Goal: Information Seeking & Learning: Learn about a topic

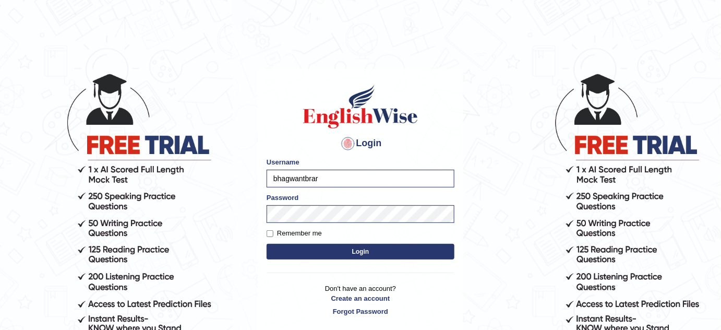
click at [349, 249] on button "Login" at bounding box center [361, 252] width 188 height 16
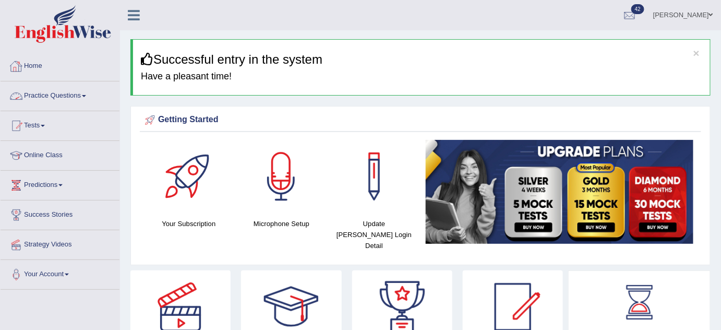
click at [68, 92] on link "Practice Questions" at bounding box center [60, 94] width 119 height 26
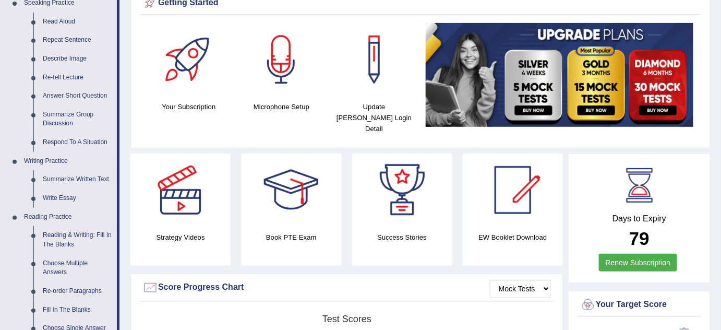
scroll to position [142, 0]
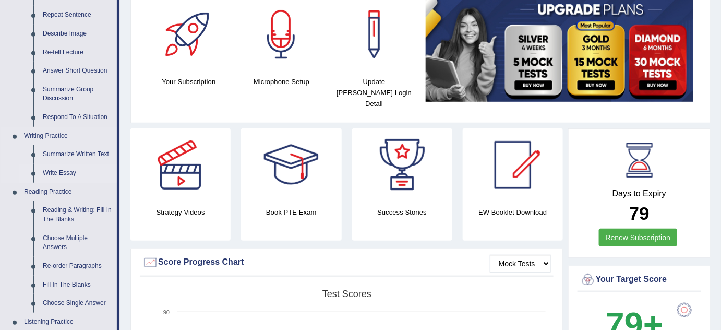
click at [69, 171] on link "Write Essay" at bounding box center [77, 173] width 79 height 19
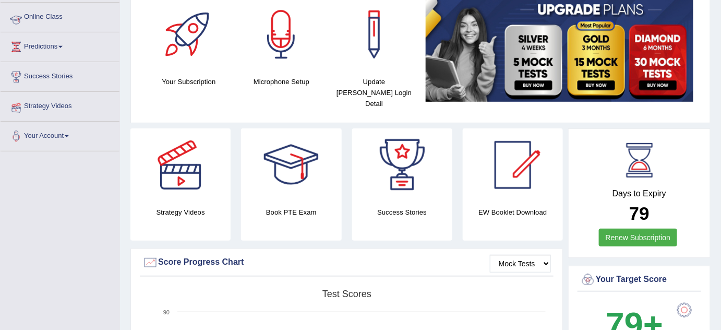
scroll to position [156, 0]
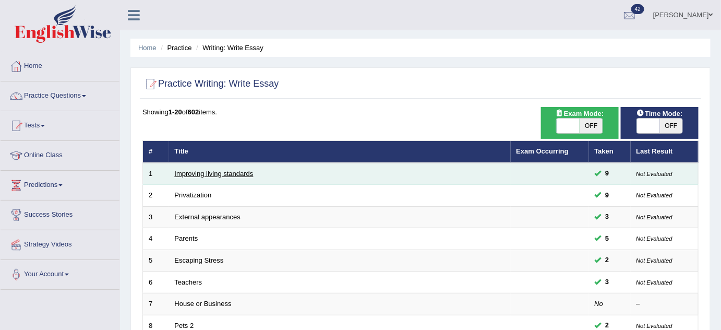
click at [222, 172] on link "Improving living standards" at bounding box center [214, 174] width 79 height 8
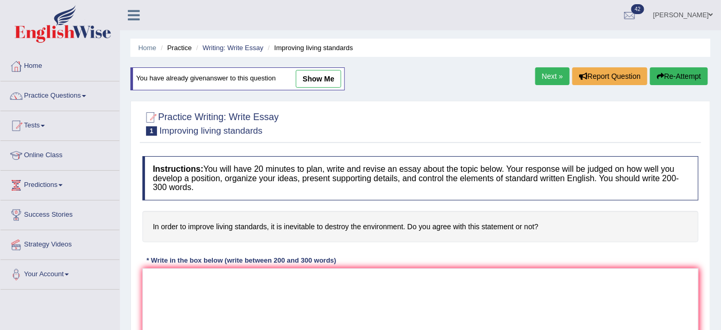
click at [542, 74] on link "Next »" at bounding box center [553, 76] width 34 height 18
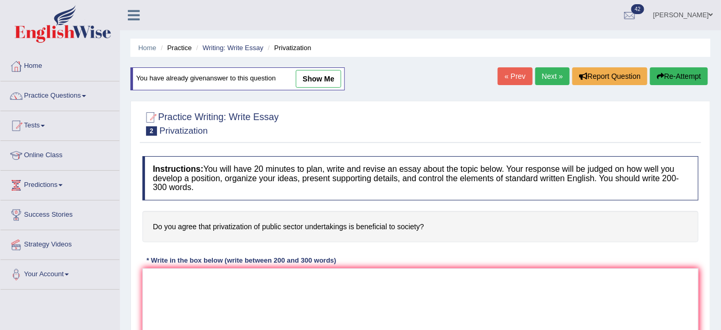
click at [304, 204] on div "Instructions: You will have 20 minutes to plan, write and revise an essay about…" at bounding box center [421, 267] width 562 height 232
click at [541, 73] on link "Next »" at bounding box center [553, 76] width 34 height 18
click at [544, 70] on link "Next »" at bounding box center [553, 76] width 34 height 18
click at [545, 79] on link "Next »" at bounding box center [553, 76] width 34 height 18
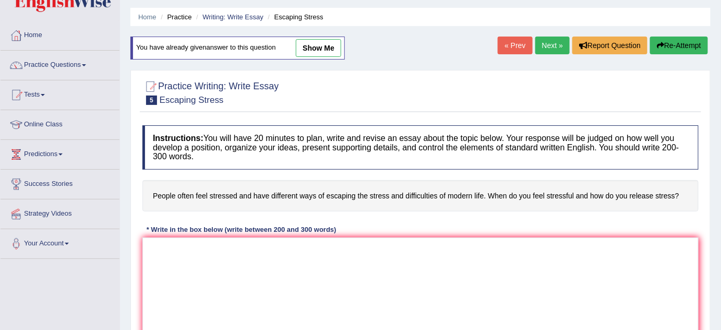
scroll to position [47, 0]
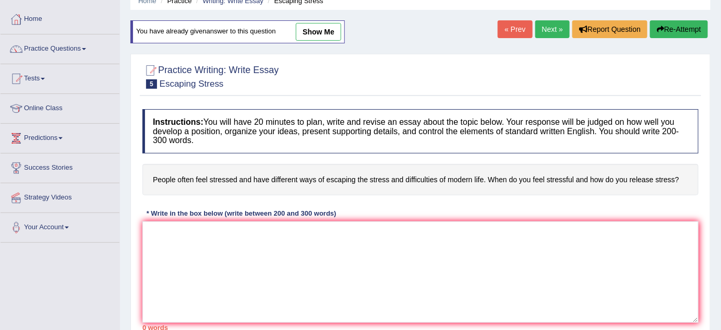
click at [540, 32] on link "Next »" at bounding box center [553, 29] width 34 height 18
click at [539, 31] on link "Next »" at bounding box center [553, 29] width 34 height 18
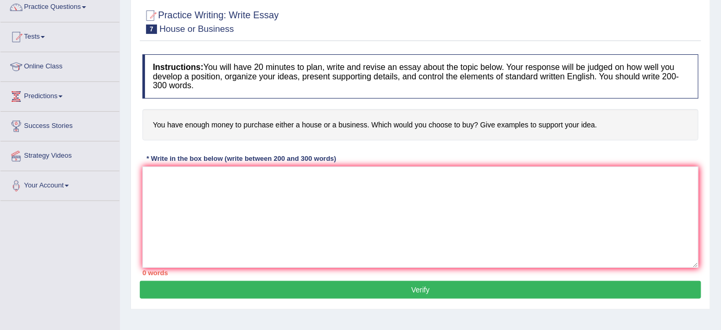
scroll to position [94, 0]
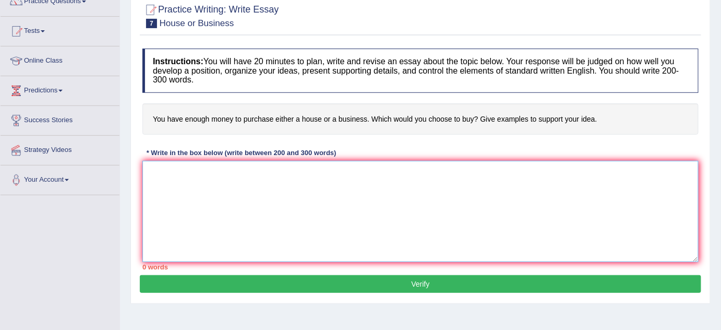
click at [176, 180] on textarea at bounding box center [420, 211] width 556 height 101
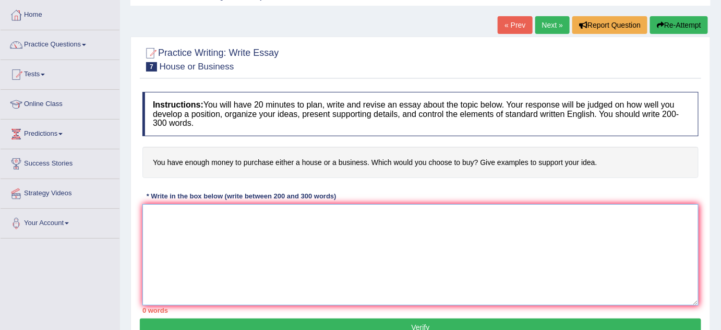
scroll to position [0, 0]
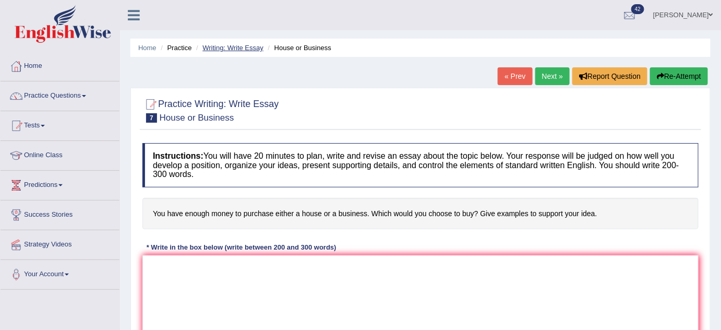
click at [232, 47] on link "Writing: Write Essay" at bounding box center [233, 48] width 61 height 8
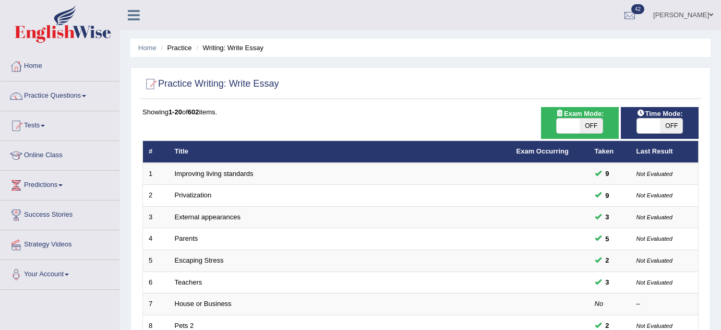
click at [195, 189] on td "Privatization" at bounding box center [340, 196] width 342 height 22
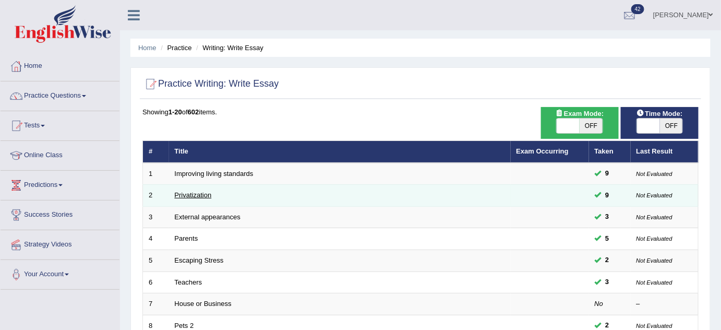
click at [187, 194] on link "Privatization" at bounding box center [193, 195] width 37 height 8
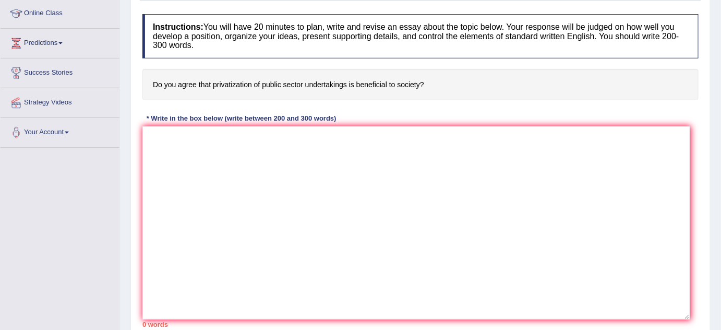
drag, startPoint x: 697, startPoint y: 225, endPoint x: 686, endPoint y: 335, distance: 110.7
click at [686, 188] on html "Toggle navigation Home Practice Questions Speaking Practice Read Aloud Repeat S…" at bounding box center [360, 23] width 721 height 330
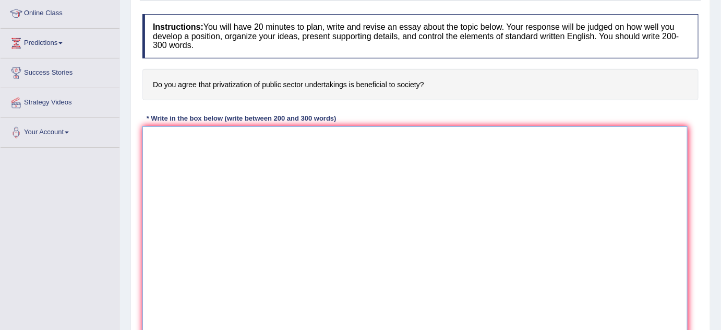
click at [242, 140] on textarea at bounding box center [414, 231] width 545 height 211
paste textarea "The expanding role of (essay topic) in contemporary life has generated extensiv…"
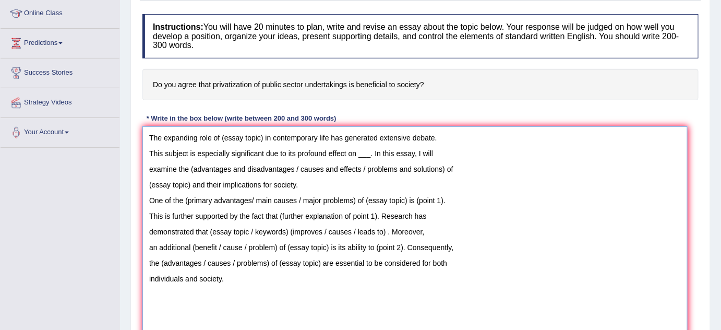
click at [149, 150] on textarea "The expanding role of (essay topic) in contemporary life has generated extensiv…" at bounding box center [414, 231] width 545 height 211
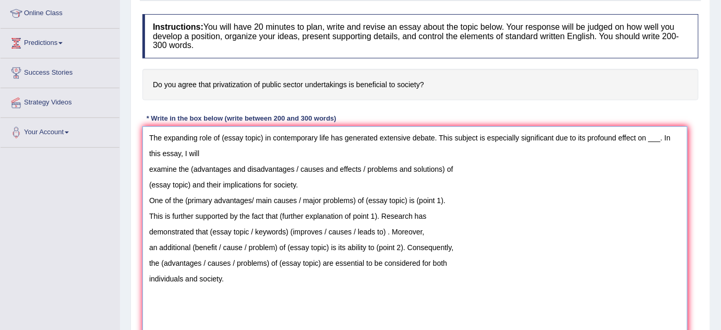
click at [146, 168] on textarea "The expanding role of (essay topic) in contemporary life has generated extensiv…" at bounding box center [414, 231] width 545 height 211
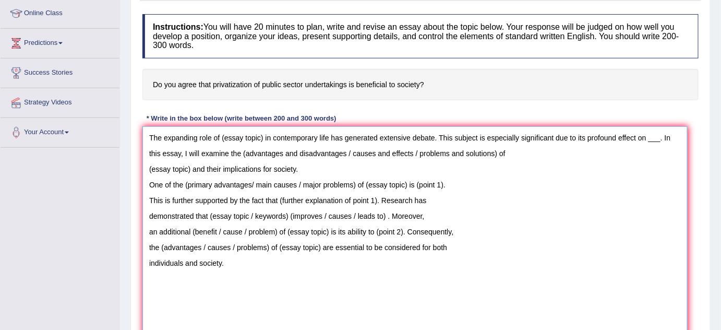
click at [151, 167] on textarea "The expanding role of (essay topic) in contemporary life has generated extensiv…" at bounding box center [414, 231] width 545 height 211
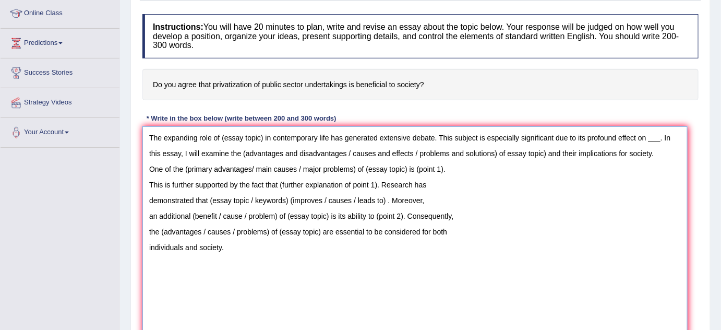
click at [148, 170] on textarea "The expanding role of (essay topic) in contemporary life has generated extensiv…" at bounding box center [414, 231] width 545 height 211
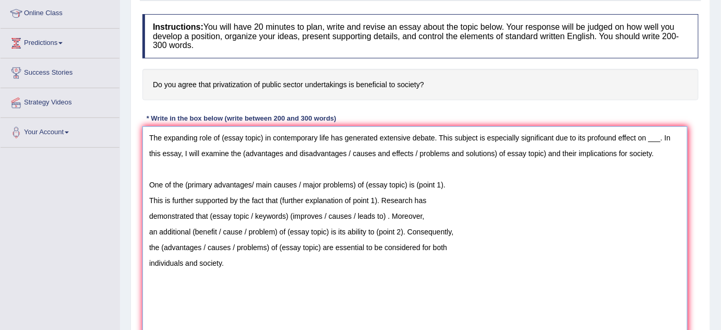
click at [149, 197] on textarea "The expanding role of (essay topic) in contemporary life has generated extensiv…" at bounding box center [414, 231] width 545 height 211
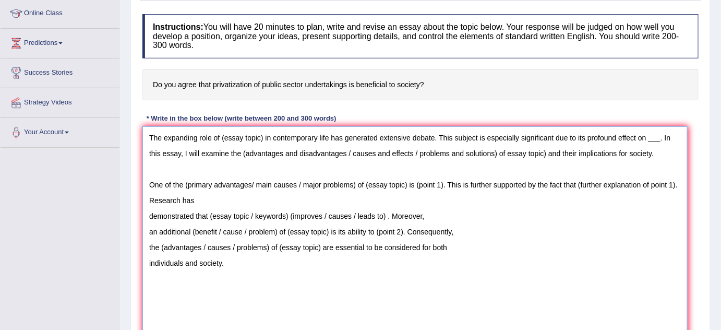
click at [149, 215] on textarea "The expanding role of (essay topic) in contemporary life has generated extensiv…" at bounding box center [414, 231] width 545 height 211
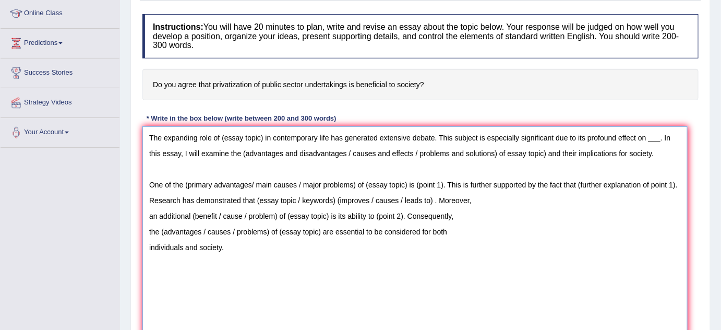
click at [146, 215] on textarea "The expanding role of (essay topic) in contemporary life has generated extensiv…" at bounding box center [414, 231] width 545 height 211
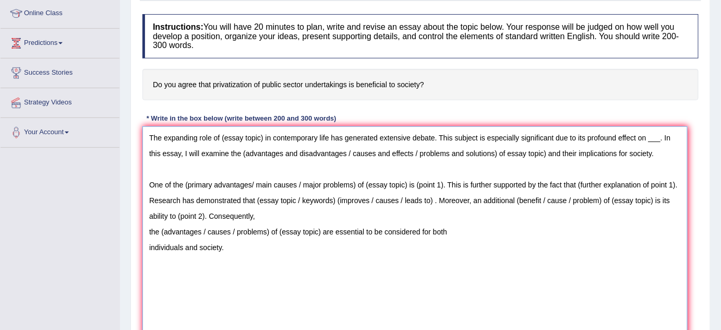
click at [148, 230] on textarea "The expanding role of (essay topic) in contemporary life has generated extensiv…" at bounding box center [414, 231] width 545 height 211
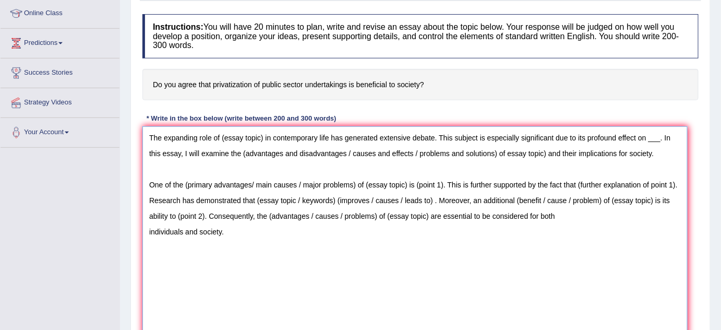
click at [149, 231] on textarea "The expanding role of (essay topic) in contemporary life has generated extensiv…" at bounding box center [414, 231] width 545 height 211
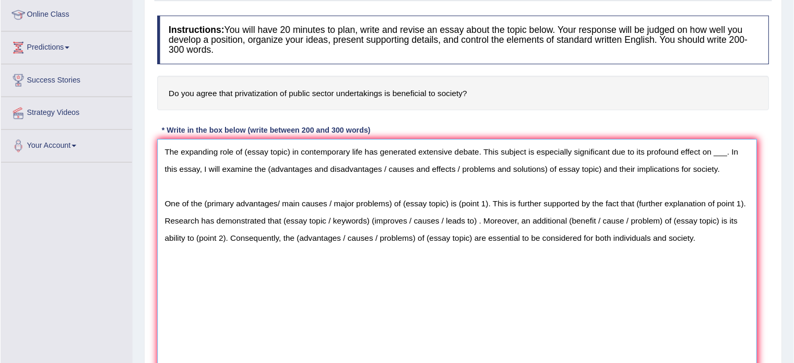
scroll to position [142, 0]
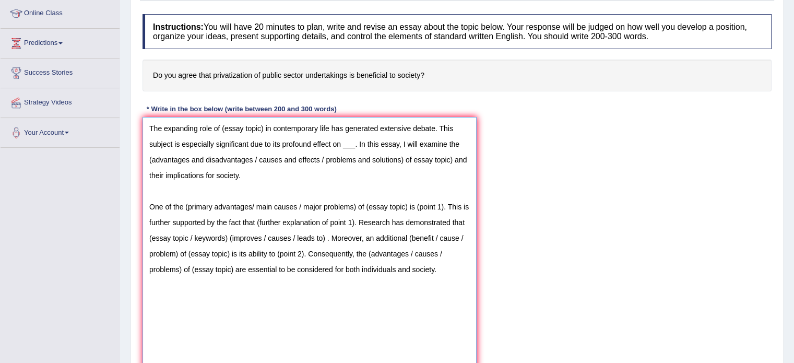
drag, startPoint x: 685, startPoint y: 324, endPoint x: 447, endPoint y: 373, distance: 242.5
click at [447, 221] on html "Toggle navigation Home Practice Questions Speaking Practice Read Aloud Repeat S…" at bounding box center [397, 39] width 794 height 363
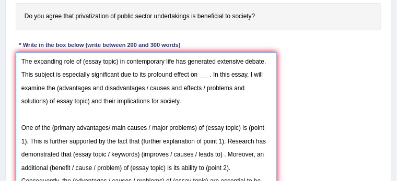
scroll to position [220, 0]
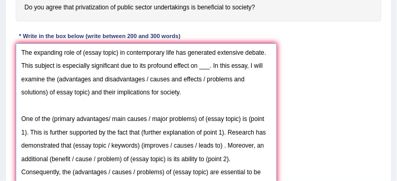
drag, startPoint x: 82, startPoint y: 52, endPoint x: 116, endPoint y: 54, distance: 34.0
click at [116, 54] on textarea "The expanding role of (essay topic) in contemporary life has generated extensiv…" at bounding box center [147, 153] width 262 height 220
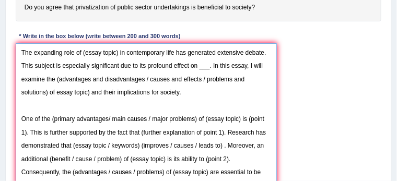
click at [118, 85] on textarea "The expanding role of (essay topic) in contemporary life has generated extensiv…" at bounding box center [147, 153] width 262 height 220
click at [117, 52] on textarea "The expanding role of (essay topic) in contemporary life has generated extensiv…" at bounding box center [147, 153] width 262 height 220
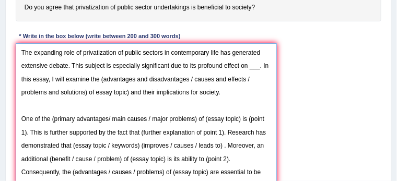
drag, startPoint x: 248, startPoint y: 67, endPoint x: 259, endPoint y: 68, distance: 10.5
click at [259, 68] on textarea "The expanding role of privatization of public sectors in contemporary life has …" at bounding box center [147, 153] width 262 height 220
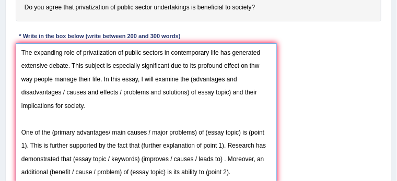
click at [261, 68] on textarea "The expanding role of privatization of public sectors in contemporary life has …" at bounding box center [147, 153] width 262 height 220
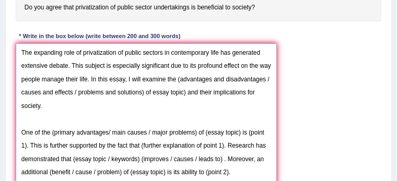
click at [180, 80] on textarea "The expanding role of privatization of public sectors in contemporary life has …" at bounding box center [147, 153] width 262 height 220
drag, startPoint x: 264, startPoint y: 77, endPoint x: 143, endPoint y: 88, distance: 121.6
click at [143, 88] on textarea "The expanding role of privatization of public sectors in contemporary life has …" at bounding box center [147, 153] width 262 height 220
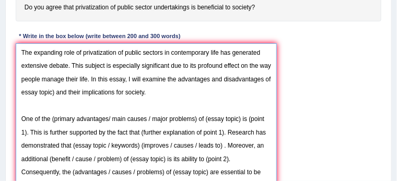
drag, startPoint x: 83, startPoint y: 53, endPoint x: 131, endPoint y: 54, distance: 48.0
click at [131, 54] on textarea "The expanding role of privatization of public sectors in contemporary life has …" at bounding box center [147, 153] width 262 height 220
click at [132, 55] on textarea "The expanding role of privatization of public sectors in contemporary life has …" at bounding box center [147, 153] width 262 height 220
drag, startPoint x: 84, startPoint y: 52, endPoint x: 161, endPoint y: 52, distance: 77.8
click at [161, 52] on textarea "The expanding role of privatization of public sectors in contemporary life has …" at bounding box center [147, 153] width 262 height 220
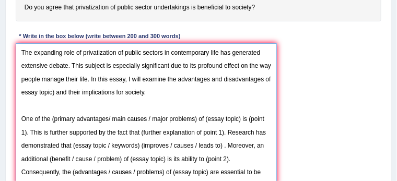
paste textarea "privatization of public sectors"
drag, startPoint x: 51, startPoint y: 92, endPoint x: 22, endPoint y: 92, distance: 28.7
click at [22, 92] on textarea "The expanding role of privatization of public sectors in contemporary life has …" at bounding box center [147, 153] width 262 height 220
click at [103, 90] on textarea "The expanding role of privatization of public sectors in contemporary life has …" at bounding box center [147, 153] width 262 height 220
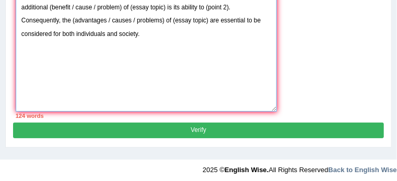
scroll to position [376, 0]
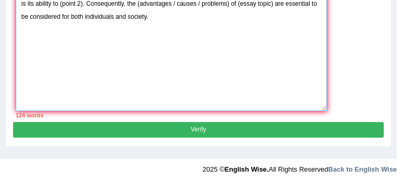
drag, startPoint x: 275, startPoint y: 106, endPoint x: 325, endPoint y: 109, distance: 50.7
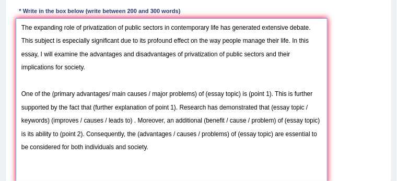
scroll to position [271, 0]
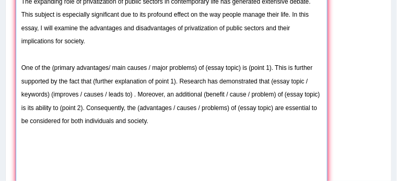
drag, startPoint x: 50, startPoint y: 67, endPoint x: 197, endPoint y: 68, distance: 147.2
click at [197, 68] on textarea "The expanding role of privatization of public sectors in contemporary life has …" at bounding box center [172, 103] width 312 height 223
click at [196, 82] on textarea "The expanding role of privatization of public sectors in contemporary life has …" at bounding box center [172, 103] width 312 height 223
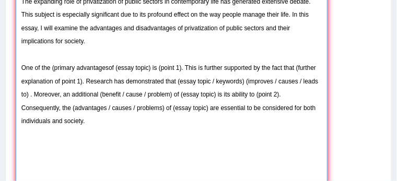
drag, startPoint x: 112, startPoint y: 66, endPoint x: 198, endPoint y: 68, distance: 86.1
click at [198, 68] on textarea "The expanding role of privatization of public sectors in contemporary life has …" at bounding box center [172, 103] width 312 height 223
click at [109, 67] on textarea "The expanding role of privatization of public sectors in contemporary life has …" at bounding box center [172, 103] width 312 height 223
click at [54, 66] on textarea "The expanding role of privatization of public sectors in contemporary life has …" at bounding box center [172, 103] width 312 height 223
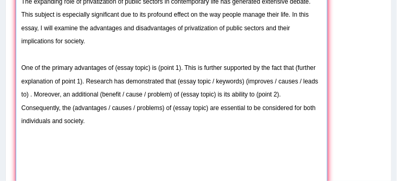
drag, startPoint x: 115, startPoint y: 66, endPoint x: 149, endPoint y: 68, distance: 34.5
click at [149, 68] on textarea "The expanding role of privatization of public sectors in contemporary life has …" at bounding box center [172, 103] width 312 height 223
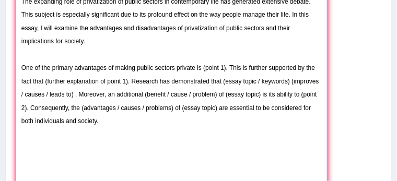
drag, startPoint x: 203, startPoint y: 67, endPoint x: 225, endPoint y: 68, distance: 23.0
click at [225, 68] on textarea "The expanding role of privatization of public sectors in contemporary life has …" at bounding box center [172, 103] width 312 height 223
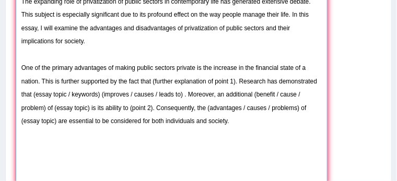
drag, startPoint x: 203, startPoint y: 66, endPoint x: 41, endPoint y: 79, distance: 162.9
click at [41, 79] on textarea "The expanding role of privatization of public sectors in contemporary life has …" at bounding box center [172, 103] width 312 height 223
click at [88, 87] on textarea "The expanding role of privatization of public sectors in contemporary life has …" at bounding box center [172, 103] width 312 height 223
drag, startPoint x: 152, startPoint y: 81, endPoint x: 235, endPoint y: 84, distance: 83.0
click at [235, 84] on textarea "The expanding role of privatization of public sectors in contemporary life has …" at bounding box center [172, 103] width 312 height 223
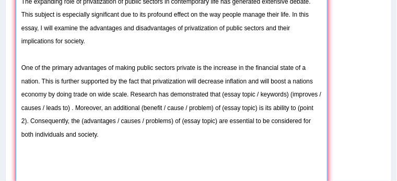
drag, startPoint x: 248, startPoint y: 80, endPoint x: 193, endPoint y: 86, distance: 55.1
click at [193, 86] on textarea "The expanding role of privatization of public sectors in contemporary life has …" at bounding box center [172, 103] width 312 height 223
click at [192, 86] on textarea "The expanding role of privatization of public sectors in contemporary life has …" at bounding box center [172, 103] width 312 height 223
click at [310, 79] on textarea "The expanding role of privatization of public sectors in contemporary life has …" at bounding box center [172, 103] width 312 height 223
drag, startPoint x: 153, startPoint y: 79, endPoint x: 137, endPoint y: 96, distance: 23.3
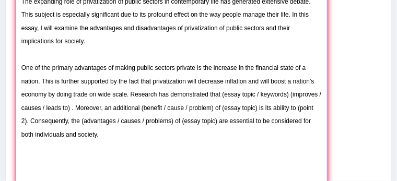
click at [137, 96] on textarea "The expanding role of privatization of public sectors in contemporary life has …" at bounding box center [172, 103] width 312 height 223
click at [128, 94] on textarea "The expanding role of privatization of public sectors in contemporary life has …" at bounding box center [172, 103] width 312 height 223
paste textarea "privatization of public sectors"
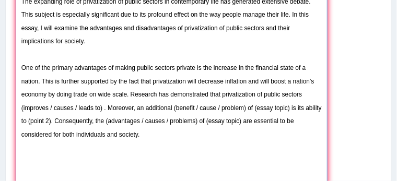
drag, startPoint x: 222, startPoint y: 94, endPoint x: 288, endPoint y: 93, distance: 65.2
click at [288, 93] on textarea "The expanding role of privatization of public sectors in contemporary life has …" at bounding box center [172, 103] width 312 height 223
drag, startPoint x: 101, startPoint y: 109, endPoint x: 21, endPoint y: 110, distance: 80.4
click at [21, 110] on textarea "The expanding role of privatization of public sectors in contemporary life has …" at bounding box center [172, 103] width 312 height 223
click at [88, 121] on textarea "The expanding role of privatization of public sectors in contemporary life has …" at bounding box center [172, 103] width 312 height 223
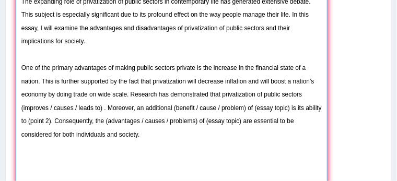
click at [102, 108] on textarea "The expanding role of privatization of public sectors in contemporary life has …" at bounding box center [172, 103] width 312 height 223
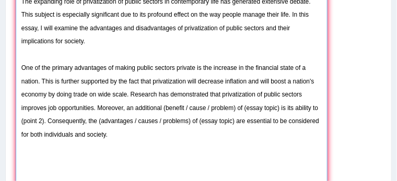
click at [165, 107] on textarea "The expanding role of privatization of public sectors in contemporary life has …" at bounding box center [172, 103] width 312 height 223
drag, startPoint x: 184, startPoint y: 107, endPoint x: 213, endPoint y: 109, distance: 28.8
click at [208, 109] on textarea "The expanding role of privatization of public sectors in contemporary life has …" at bounding box center [172, 103] width 312 height 223
drag, startPoint x: 221, startPoint y: 109, endPoint x: 231, endPoint y: 109, distance: 9.9
click at [231, 109] on textarea "The expanding role of privatization of public sectors in contemporary life has …" at bounding box center [172, 103] width 312 height 223
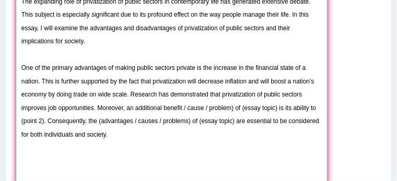
click at [234, 106] on textarea "The expanding role of privatization of public sectors in contemporary life has …" at bounding box center [172, 103] width 312 height 223
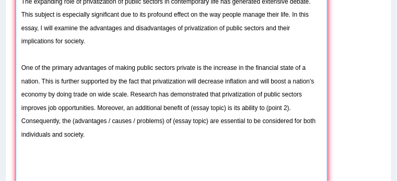
paste textarea "privatization of public sectors"
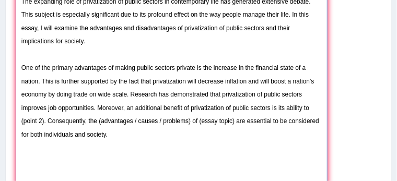
drag, startPoint x: 191, startPoint y: 105, endPoint x: 225, endPoint y: 106, distance: 33.9
click at [225, 106] on textarea "The expanding role of privatization of public sectors in contemporary life has …" at bounding box center [172, 103] width 312 height 223
drag, startPoint x: 46, startPoint y: 107, endPoint x: 92, endPoint y: 112, distance: 46.2
click at [92, 112] on textarea "The expanding role of privatization of public sectors in contemporary life has …" at bounding box center [172, 103] width 312 height 223
click at [44, 121] on textarea "The expanding role of privatization of public sectors in contemporary life has …" at bounding box center [172, 103] width 312 height 223
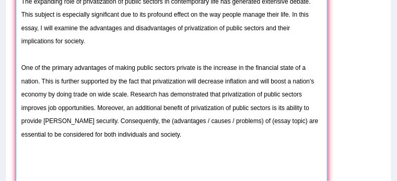
click at [51, 124] on textarea "The expanding role of privatization of public sectors in contemporary life has …" at bounding box center [172, 103] width 312 height 223
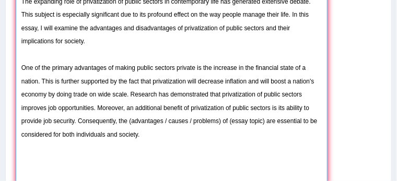
drag, startPoint x: 128, startPoint y: 121, endPoint x: 141, endPoint y: 120, distance: 13.1
click at [141, 120] on textarea "The expanding role of privatization of public sectors in contemporary life has …" at bounding box center [172, 103] width 312 height 223
click at [130, 120] on textarea "The expanding role of privatization of public sectors in contemporary life has …" at bounding box center [172, 103] width 312 height 223
drag, startPoint x: 162, startPoint y: 120, endPoint x: 219, endPoint y: 121, distance: 56.9
click at [219, 121] on textarea "The expanding role of privatization of public sectors in contemporary life has …" at bounding box center [172, 103] width 312 height 223
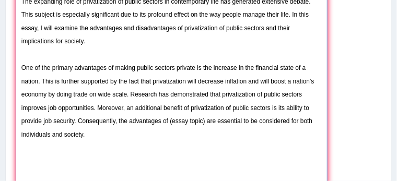
click at [209, 134] on textarea "The expanding role of privatization of public sectors in contemporary life has …" at bounding box center [172, 103] width 312 height 223
drag, startPoint x: 170, startPoint y: 119, endPoint x: 204, endPoint y: 120, distance: 33.4
click at [204, 120] on textarea "The expanding role of privatization of public sectors in contemporary life has …" at bounding box center [172, 103] width 312 height 223
paste textarea "privatization of public sectors"
drag, startPoint x: 72, startPoint y: 121, endPoint x: 21, endPoint y: 125, distance: 50.8
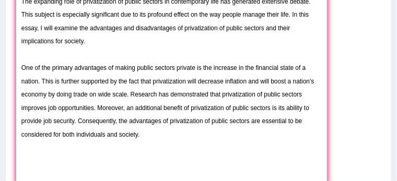
click at [21, 125] on textarea "The expanding role of privatization of public sectors in contemporary life has …" at bounding box center [172, 103] width 312 height 223
click at [81, 145] on textarea "The expanding role of privatization of public sectors in contemporary life has …" at bounding box center [172, 103] width 312 height 223
click at [140, 136] on textarea "The expanding role of privatization of public sectors in contemporary life has …" at bounding box center [172, 103] width 312 height 223
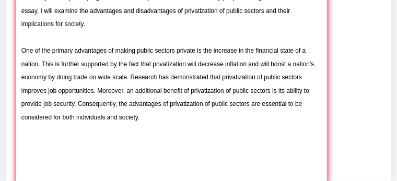
scroll to position [298, 0]
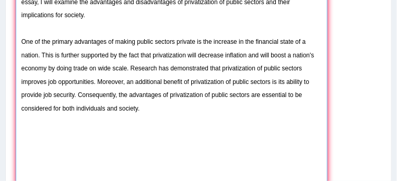
drag, startPoint x: 22, startPoint y: 38, endPoint x: 125, endPoint y: 93, distance: 116.8
click at [125, 93] on textarea "The expanding role of privatization of public sectors in contemporary life has …" at bounding box center [172, 77] width 312 height 223
drag, startPoint x: 246, startPoint y: 41, endPoint x: 311, endPoint y: 42, distance: 65.2
click at [311, 42] on textarea "The expanding role of privatization of public sectors in contemporary life has …" at bounding box center [172, 77] width 312 height 223
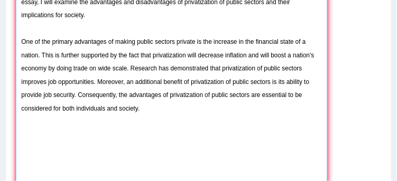
drag, startPoint x: 154, startPoint y: 55, endPoint x: 130, endPoint y: 67, distance: 26.8
click at [130, 67] on textarea "The expanding role of privatization of public sectors in contemporary life has …" at bounding box center [172, 77] width 312 height 223
click at [172, 60] on textarea "The expanding role of privatization of public sectors in contemporary life has …" at bounding box center [172, 77] width 312 height 223
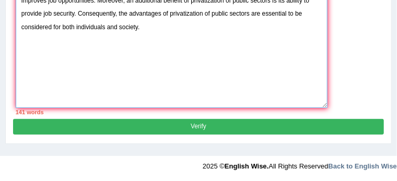
type textarea "The expanding role of privatization of public sectors in contemporary life has …"
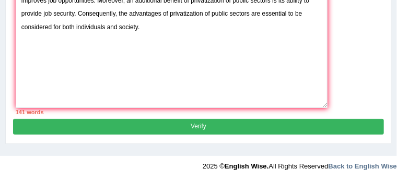
click at [221, 127] on button "Verify" at bounding box center [198, 126] width 370 height 15
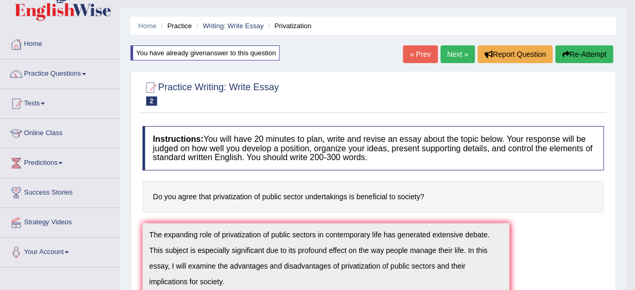
scroll to position [0, 0]
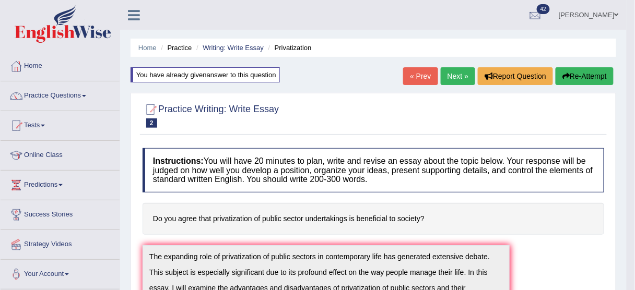
click at [559, 75] on button "Re-Attempt" at bounding box center [584, 76] width 58 height 18
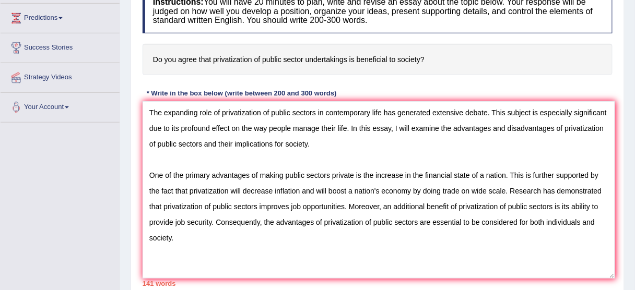
drag, startPoint x: 610, startPoint y: 198, endPoint x: 612, endPoint y: 286, distance: 87.2
click at [612, 279] on textarea "The expanding role of privatization of public sectors in contemporary life has …" at bounding box center [378, 189] width 472 height 177
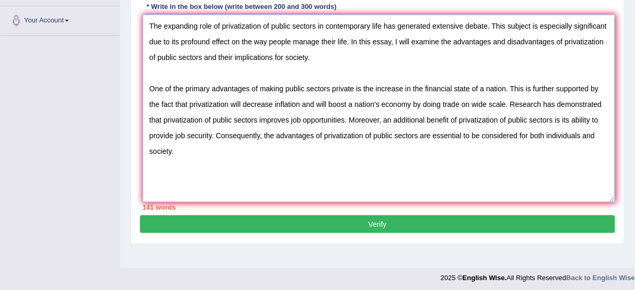
scroll to position [258, 0]
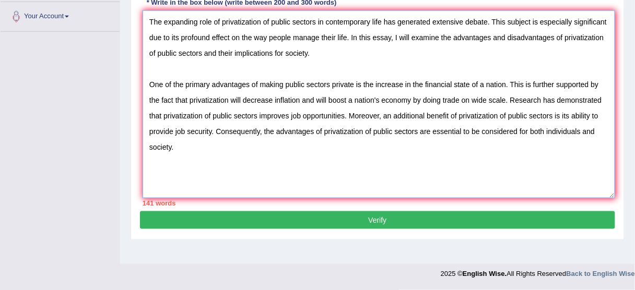
paste textarea "However, (alongside the benefits, there are drawbacks of / along with the cause…"
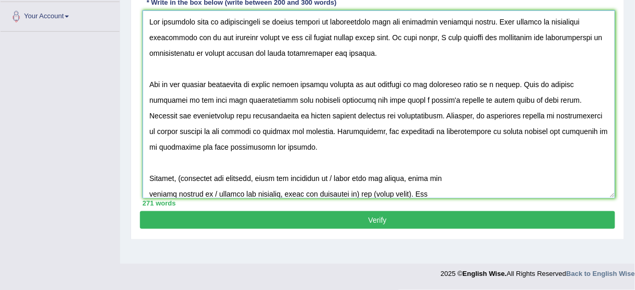
scroll to position [141, 0]
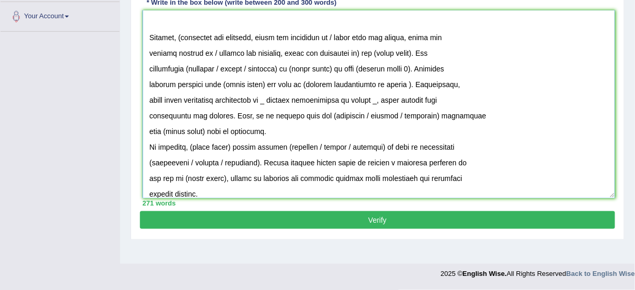
click at [151, 48] on textarea at bounding box center [378, 104] width 472 height 188
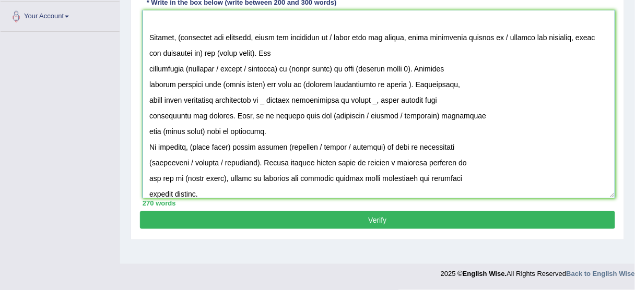
scroll to position [125, 0]
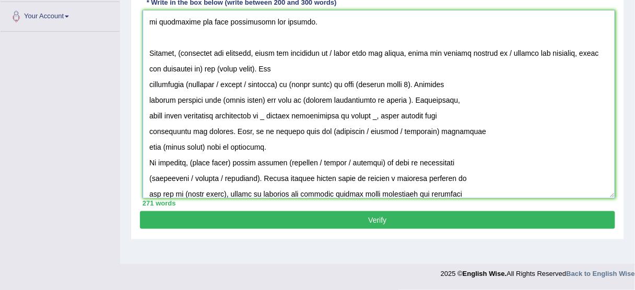
click at [147, 84] on textarea at bounding box center [378, 104] width 472 height 188
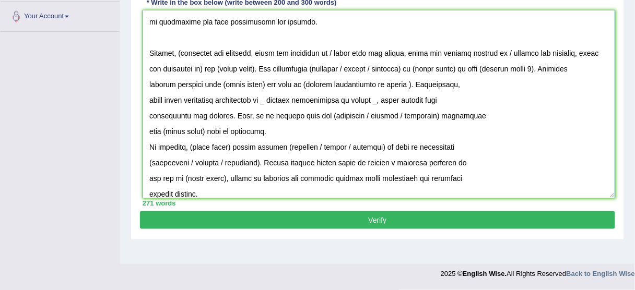
click at [147, 87] on textarea at bounding box center [378, 104] width 472 height 188
click at [148, 100] on textarea at bounding box center [378, 104] width 472 height 188
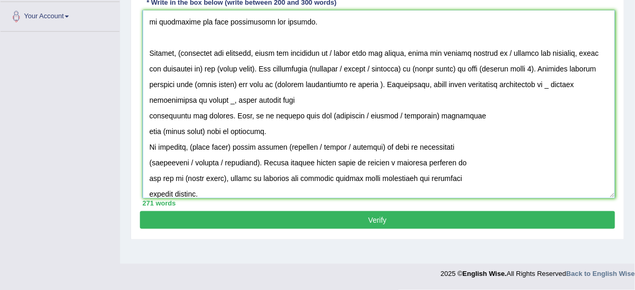
click at [149, 112] on textarea at bounding box center [378, 104] width 472 height 188
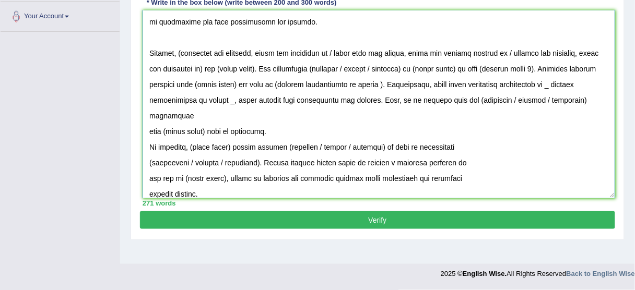
scroll to position [116, 0]
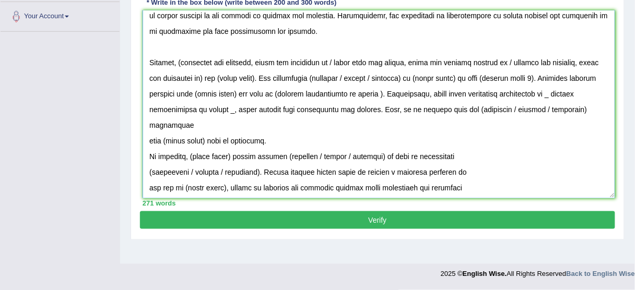
click at [148, 133] on textarea at bounding box center [378, 104] width 472 height 188
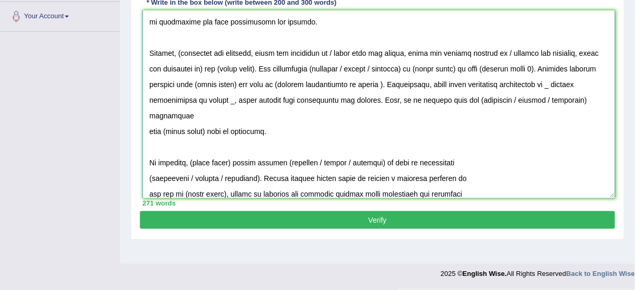
scroll to position [132, 0]
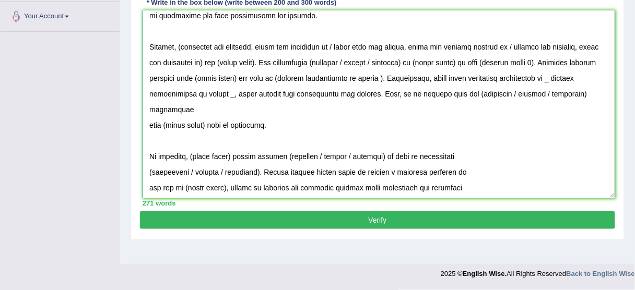
click at [150, 152] on textarea at bounding box center [378, 104] width 472 height 188
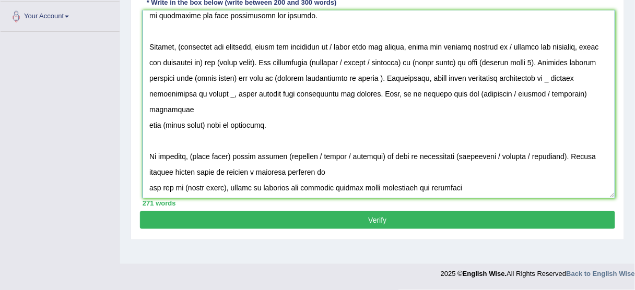
click at [146, 168] on textarea at bounding box center [378, 104] width 472 height 188
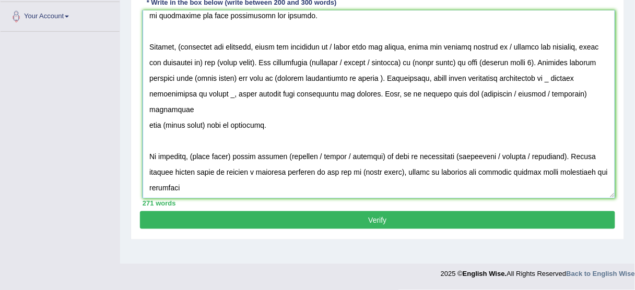
click at [146, 186] on textarea at bounding box center [378, 104] width 472 height 188
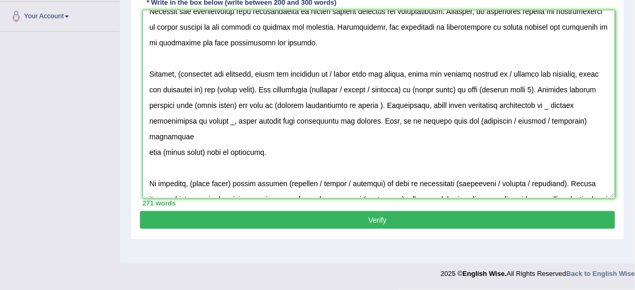
scroll to position [116, 0]
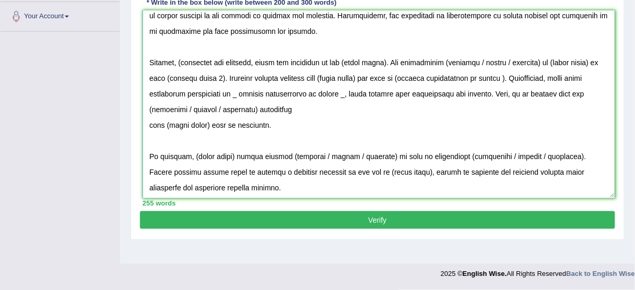
drag, startPoint x: 335, startPoint y: 60, endPoint x: 203, endPoint y: 79, distance: 132.9
click at [203, 79] on textarea at bounding box center [378, 104] width 472 height 188
click at [183, 61] on textarea at bounding box center [378, 104] width 472 height 188
paste textarea "However, (alongside the benefits, there are drawbacks of / along with the cause…"
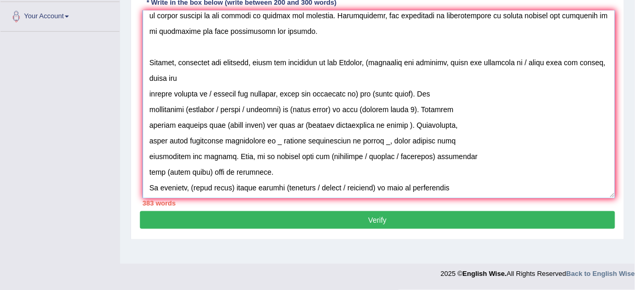
scroll to position [156, 0]
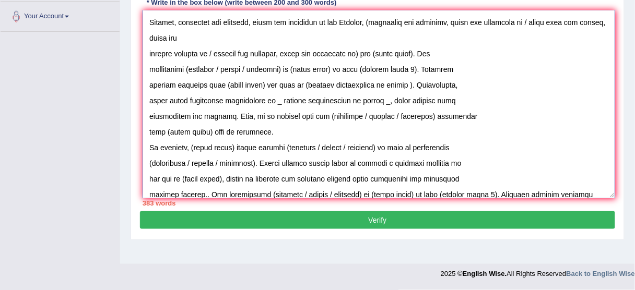
drag, startPoint x: 386, startPoint y: 61, endPoint x: 344, endPoint y: 61, distance: 41.8
click at [344, 60] on textarea at bounding box center [378, 104] width 472 height 188
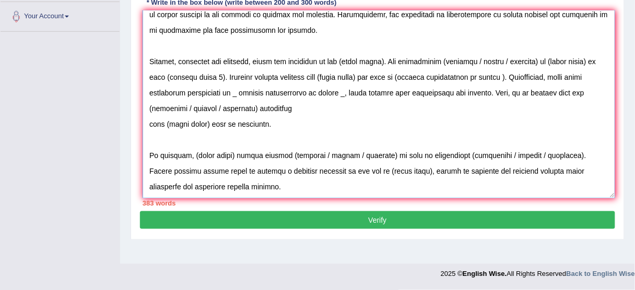
scroll to position [0, 0]
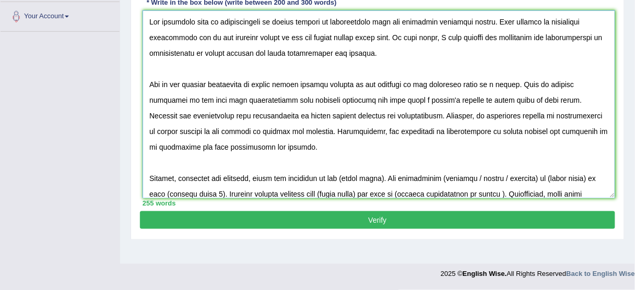
drag, startPoint x: 260, startPoint y: 83, endPoint x: 351, endPoint y: 82, distance: 90.8
click at [351, 82] on textarea at bounding box center [378, 104] width 472 height 188
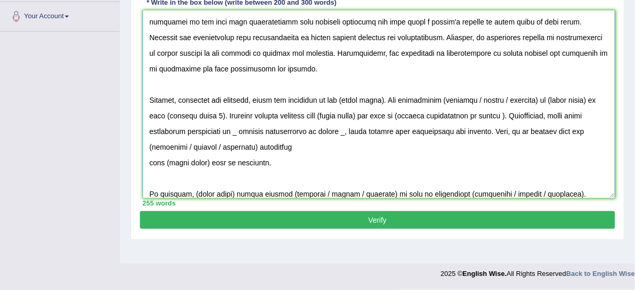
scroll to position [84, 0]
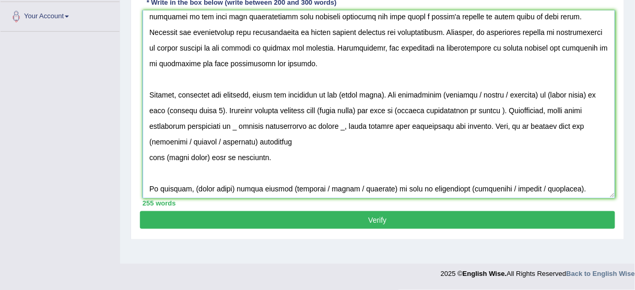
paste textarea "making public sectors private"
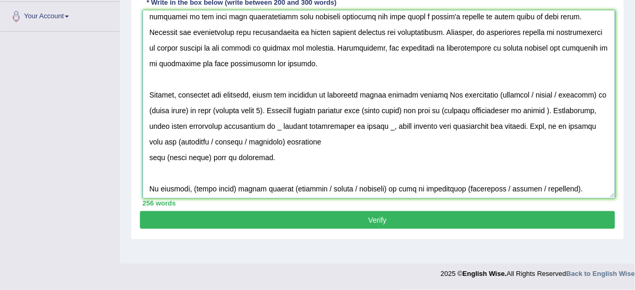
drag, startPoint x: 343, startPoint y: 92, endPoint x: 391, endPoint y: 91, distance: 47.5
click at [391, 91] on textarea at bounding box center [378, 104] width 472 height 188
click at [342, 92] on textarea at bounding box center [378, 104] width 472 height 188
click at [439, 92] on textarea at bounding box center [378, 104] width 472 height 188
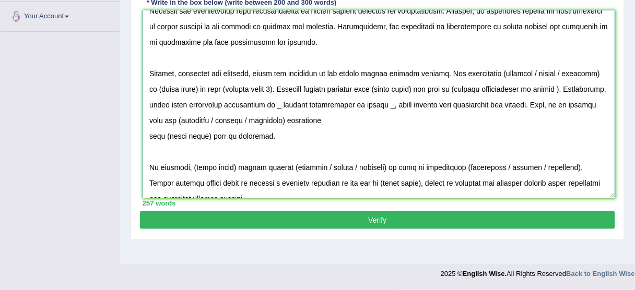
scroll to position [116, 0]
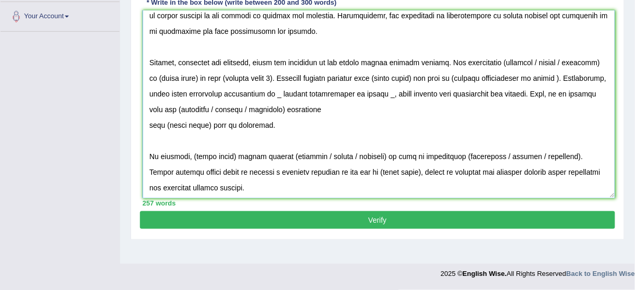
click at [497, 61] on textarea at bounding box center [378, 104] width 472 height 188
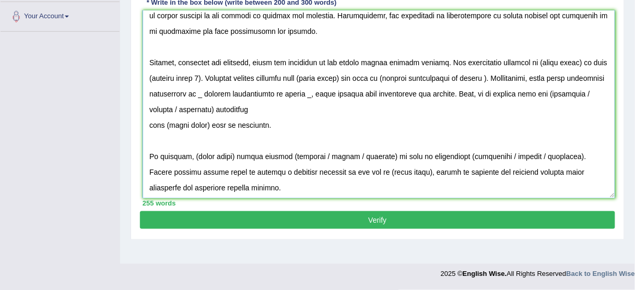
drag, startPoint x: 529, startPoint y: 59, endPoint x: 583, endPoint y: 63, distance: 53.9
click at [583, 63] on textarea at bounding box center [378, 104] width 472 height 188
click at [544, 64] on textarea at bounding box center [378, 104] width 472 height 188
drag, startPoint x: 202, startPoint y: 77, endPoint x: 153, endPoint y: 77, distance: 49.1
click at [153, 77] on textarea at bounding box center [378, 104] width 472 height 188
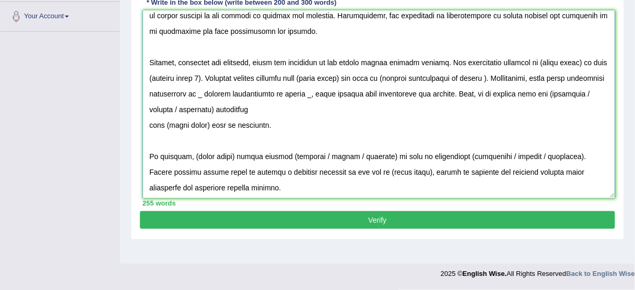
drag, startPoint x: 585, startPoint y: 56, endPoint x: 596, endPoint y: 61, distance: 11.7
click at [596, 61] on textarea at bounding box center [378, 104] width 472 height 188
drag, startPoint x: 207, startPoint y: 75, endPoint x: 147, endPoint y: 77, distance: 60.1
click at [154, 77] on textarea at bounding box center [378, 104] width 472 height 188
click at [147, 77] on textarea at bounding box center [378, 104] width 472 height 188
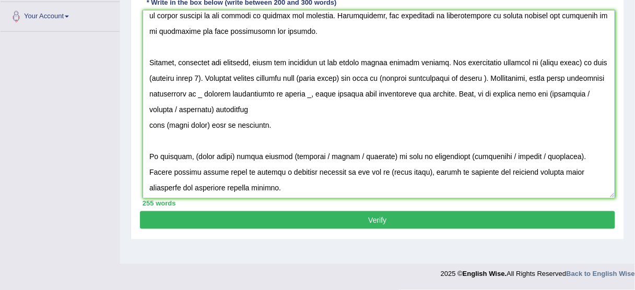
drag, startPoint x: 201, startPoint y: 77, endPoint x: 165, endPoint y: 76, distance: 36.0
click at [169, 76] on textarea at bounding box center [378, 104] width 472 height 188
click at [166, 76] on textarea at bounding box center [378, 104] width 472 height 188
drag, startPoint x: 390, startPoint y: 75, endPoint x: 490, endPoint y: 77, distance: 99.7
click at [490, 77] on textarea at bounding box center [378, 104] width 472 height 188
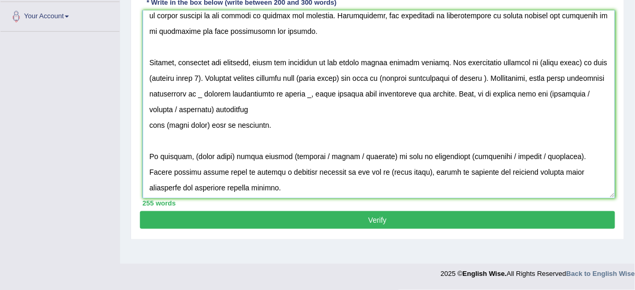
click at [490, 77] on textarea at bounding box center [378, 104] width 472 height 188
drag, startPoint x: 231, startPoint y: 89, endPoint x: 352, endPoint y: 87, distance: 121.1
click at [352, 87] on textarea at bounding box center [378, 104] width 472 height 188
click at [361, 89] on textarea at bounding box center [378, 104] width 472 height 188
drag, startPoint x: 147, startPoint y: 72, endPoint x: 201, endPoint y: 78, distance: 54.6
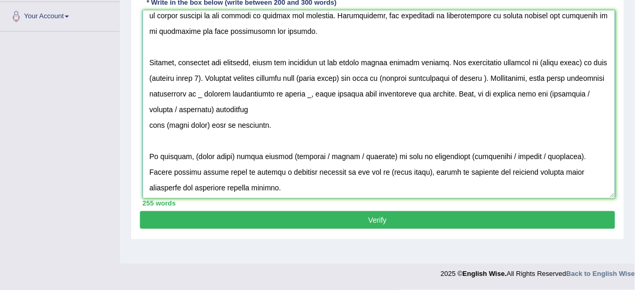
click at [201, 78] on textarea at bounding box center [378, 104] width 472 height 188
paste textarea "Misuse of funds reduces trust and harms public development programs."
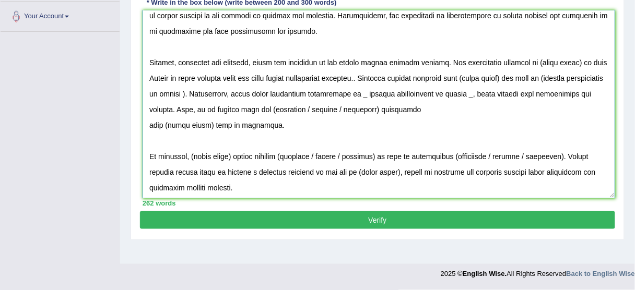
click at [199, 75] on textarea at bounding box center [378, 104] width 472 height 188
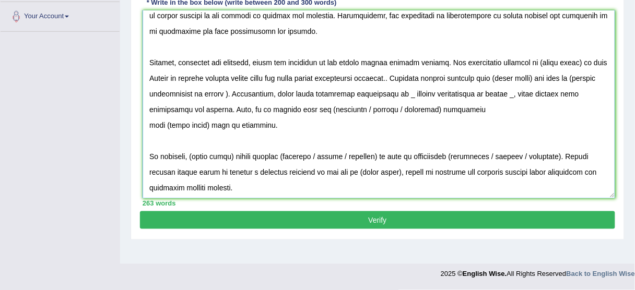
drag, startPoint x: 232, startPoint y: 73, endPoint x: 404, endPoint y: 78, distance: 171.8
click at [404, 78] on textarea at bounding box center [378, 104] width 472 height 188
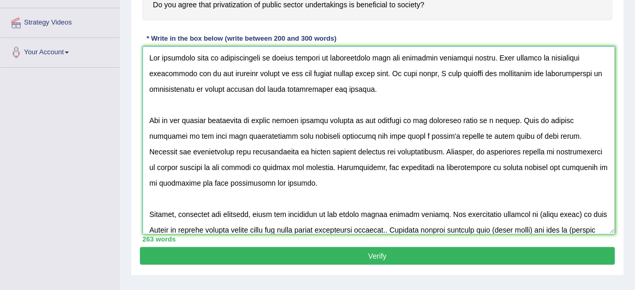
scroll to position [221, 0]
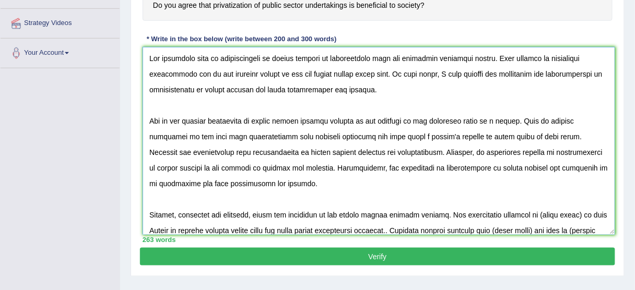
drag, startPoint x: 507, startPoint y: 118, endPoint x: 341, endPoint y: 122, distance: 165.5
click at [341, 122] on textarea at bounding box center [378, 141] width 472 height 188
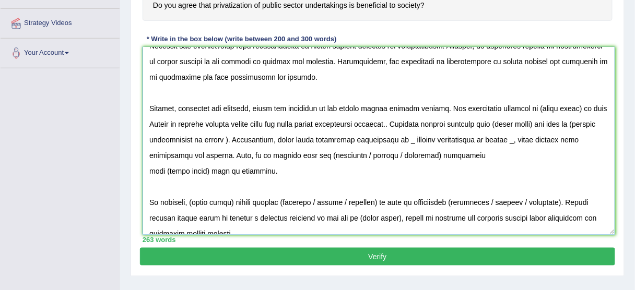
scroll to position [109, 0]
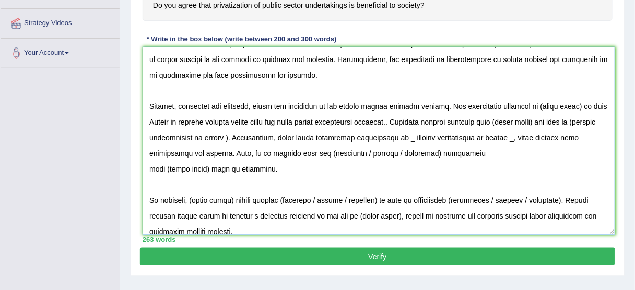
drag, startPoint x: 253, startPoint y: 135, endPoint x: 142, endPoint y: 131, distance: 111.3
click at [142, 131] on div "Instructions: You will have 20 minutes to plan, write and revise an essay about…" at bounding box center [377, 89] width 475 height 318
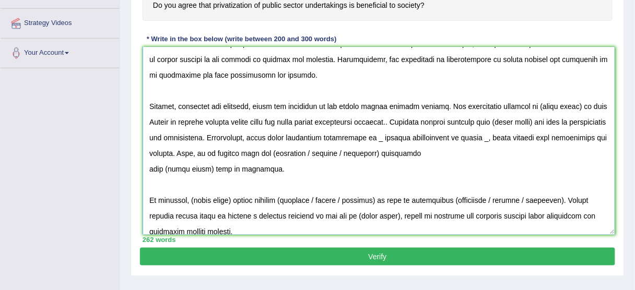
drag, startPoint x: 332, startPoint y: 135, endPoint x: 299, endPoint y: 134, distance: 34.0
click at [299, 134] on textarea at bounding box center [378, 141] width 472 height 188
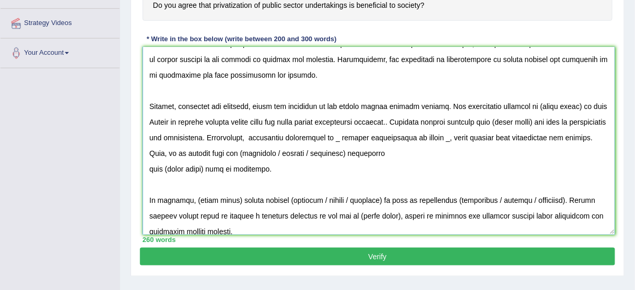
scroll to position [93, 0]
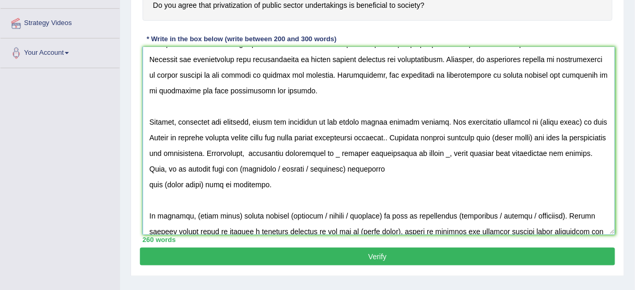
click at [398, 191] on textarea at bounding box center [378, 141] width 472 height 188
click at [294, 151] on textarea at bounding box center [378, 141] width 472 height 188
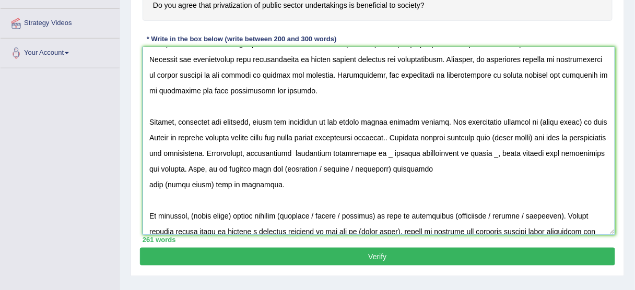
paste textarea "Joblessness leads to poverty, frustration, and social problems"
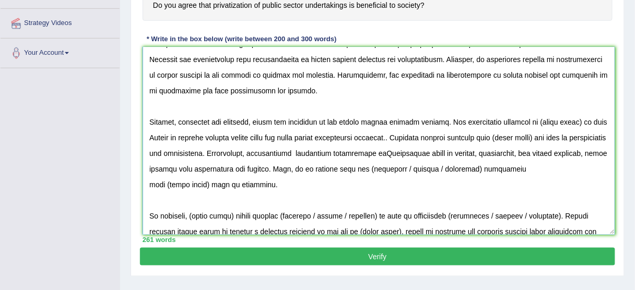
drag, startPoint x: 426, startPoint y: 151, endPoint x: 539, endPoint y: 155, distance: 112.3
click at [539, 155] on textarea at bounding box center [378, 141] width 472 height 188
click at [485, 153] on textarea at bounding box center [378, 141] width 472 height 188
click at [174, 167] on textarea at bounding box center [378, 141] width 472 height 188
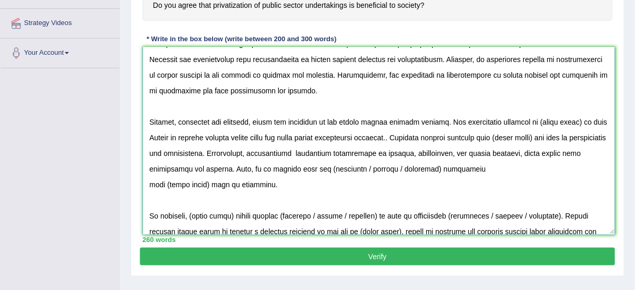
click at [263, 166] on textarea at bounding box center [378, 141] width 472 height 188
click at [353, 165] on textarea at bounding box center [378, 141] width 472 height 188
drag, startPoint x: 389, startPoint y: 167, endPoint x: 399, endPoint y: 167, distance: 10.4
click at [399, 167] on textarea at bounding box center [378, 141] width 472 height 188
drag, startPoint x: 397, startPoint y: 169, endPoint x: 453, endPoint y: 172, distance: 55.9
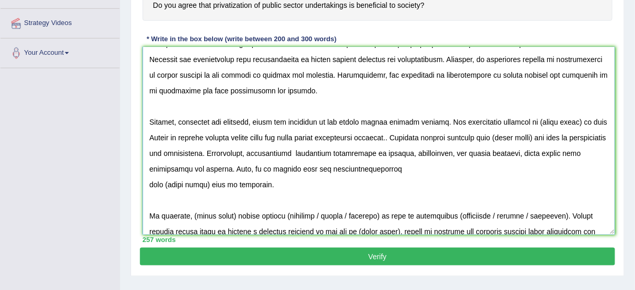
click at [453, 172] on textarea at bounding box center [378, 141] width 472 height 188
click at [419, 179] on textarea at bounding box center [378, 141] width 472 height 188
click at [387, 164] on textarea at bounding box center [378, 141] width 472 height 188
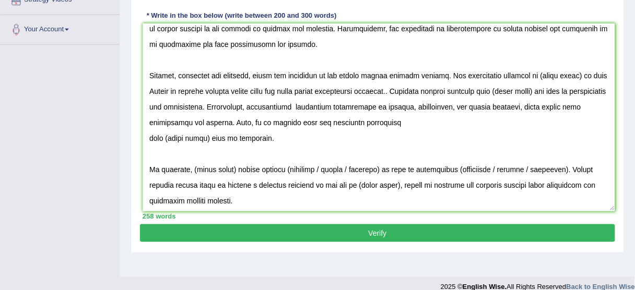
scroll to position [258, 0]
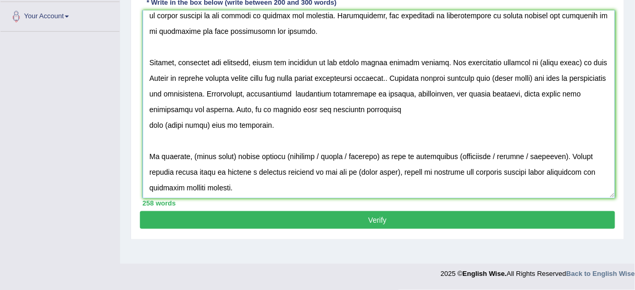
drag, startPoint x: 147, startPoint y: 151, endPoint x: 375, endPoint y: 163, distance: 227.9
click at [375, 163] on textarea at bounding box center [378, 104] width 472 height 188
click at [352, 168] on textarea at bounding box center [378, 104] width 472 height 188
drag, startPoint x: 554, startPoint y: 153, endPoint x: 286, endPoint y: 187, distance: 270.5
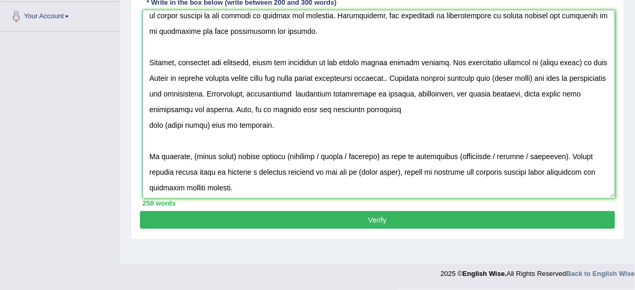
click at [286, 187] on textarea at bounding box center [378, 104] width 472 height 188
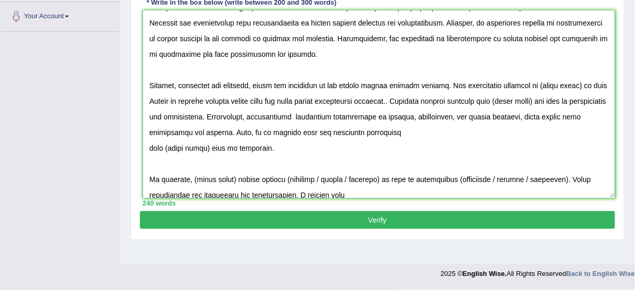
scroll to position [101, 0]
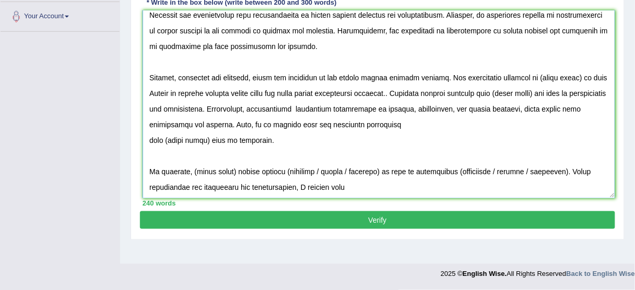
paste textarea "Joblessness leads to poverty, frustration, and social problems"
drag, startPoint x: 311, startPoint y: 170, endPoint x: 376, endPoint y: 172, distance: 65.3
click at [376, 171] on textarea at bounding box center [378, 104] width 472 height 188
type textarea "The expanding role of privatization of public sectors in contemporary life has …"
